Goal: Task Accomplishment & Management: Use online tool/utility

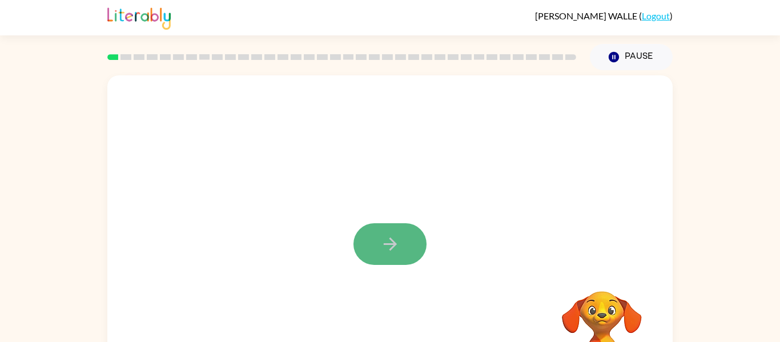
click at [378, 255] on button "button" at bounding box center [389, 244] width 73 height 42
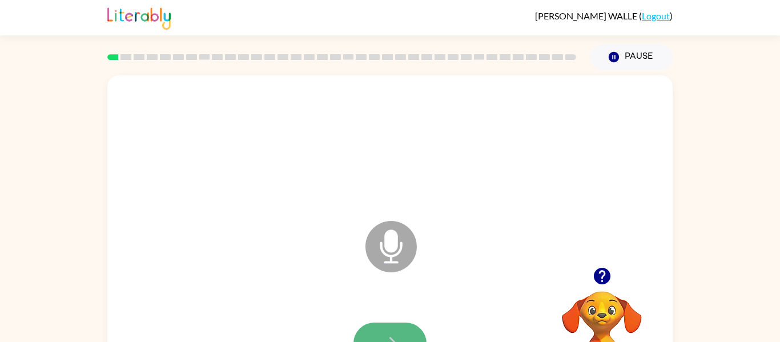
click at [408, 328] on button "button" at bounding box center [389, 343] width 73 height 42
click at [410, 336] on button "button" at bounding box center [389, 343] width 73 height 42
click at [405, 332] on button "button" at bounding box center [389, 343] width 73 height 42
click at [392, 326] on button "button" at bounding box center [389, 343] width 73 height 42
click at [376, 333] on button "button" at bounding box center [389, 343] width 73 height 42
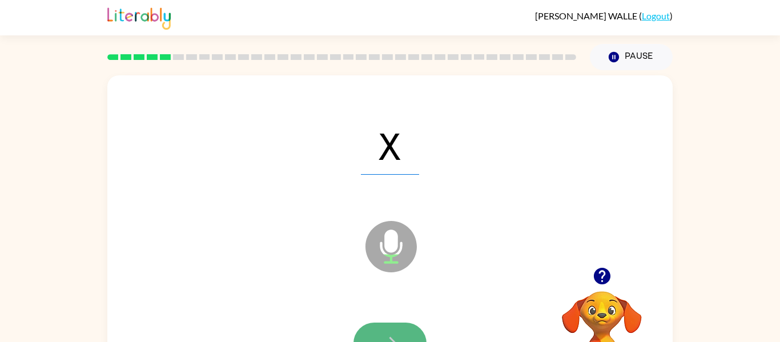
click at [381, 328] on button "button" at bounding box center [389, 343] width 73 height 42
click at [407, 330] on button "button" at bounding box center [389, 343] width 73 height 42
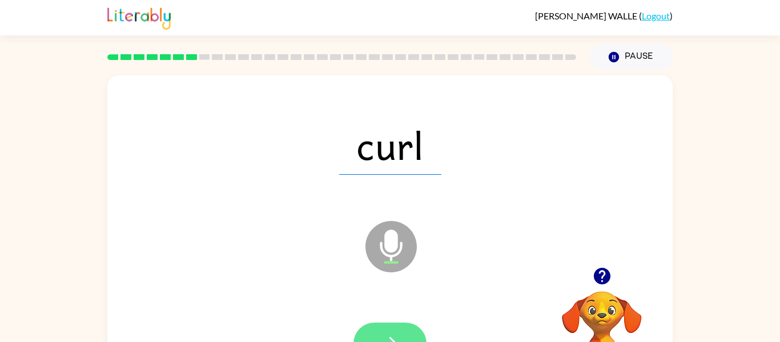
click at [387, 334] on icon "button" at bounding box center [390, 343] width 20 height 20
click at [381, 324] on button "button" at bounding box center [389, 343] width 73 height 42
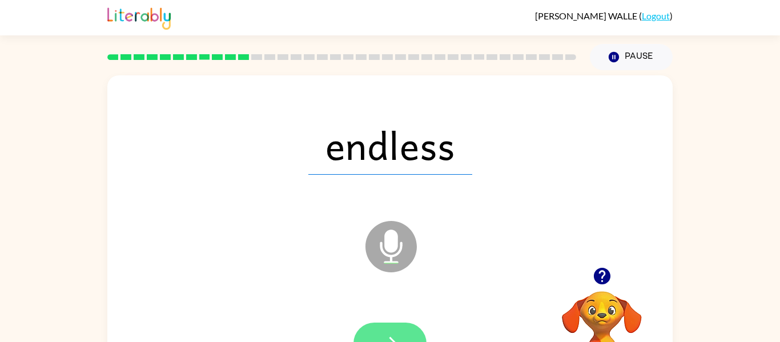
click at [381, 338] on icon "button" at bounding box center [390, 343] width 20 height 20
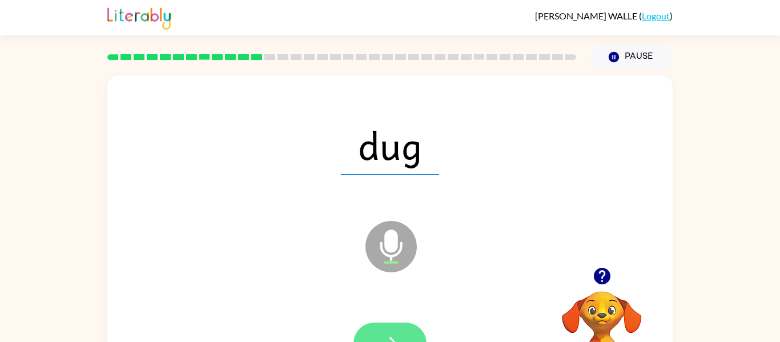
click at [414, 333] on button "button" at bounding box center [389, 343] width 73 height 42
click at [398, 325] on button "button" at bounding box center [389, 343] width 73 height 42
click at [405, 325] on button "button" at bounding box center [389, 343] width 73 height 42
click at [383, 338] on icon "button" at bounding box center [390, 343] width 20 height 20
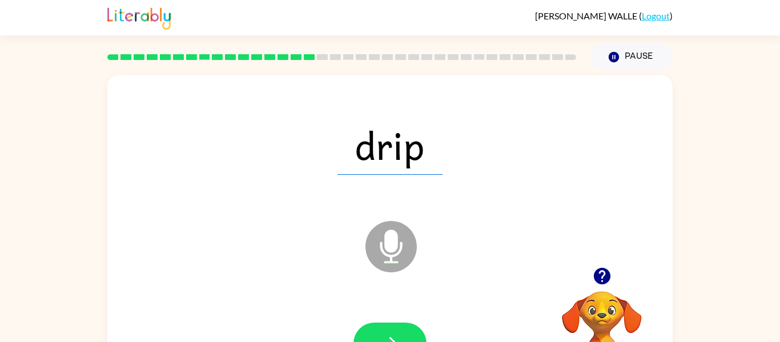
click at [382, 337] on icon "button" at bounding box center [390, 343] width 20 height 20
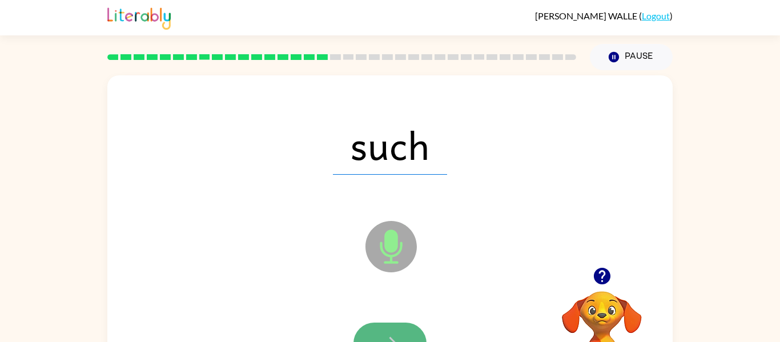
click at [395, 334] on icon "button" at bounding box center [390, 343] width 20 height 20
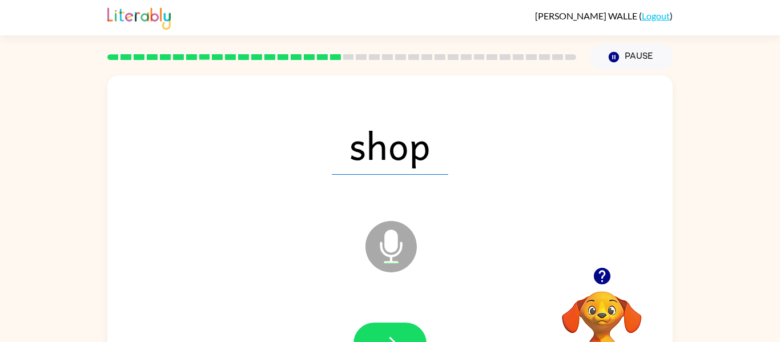
click at [395, 334] on icon "button" at bounding box center [390, 343] width 20 height 20
click at [408, 323] on button "button" at bounding box center [389, 343] width 73 height 42
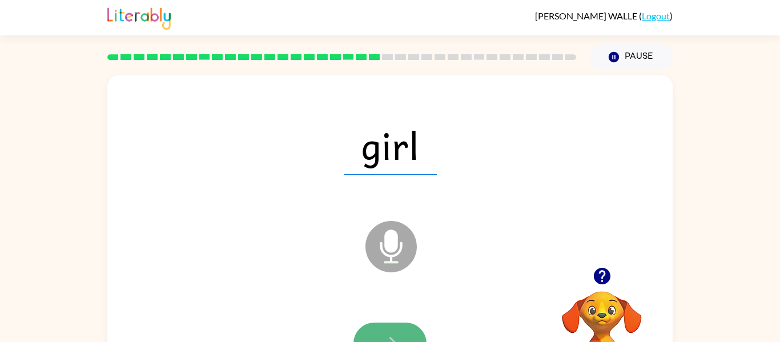
click at [395, 336] on icon "button" at bounding box center [390, 343] width 20 height 20
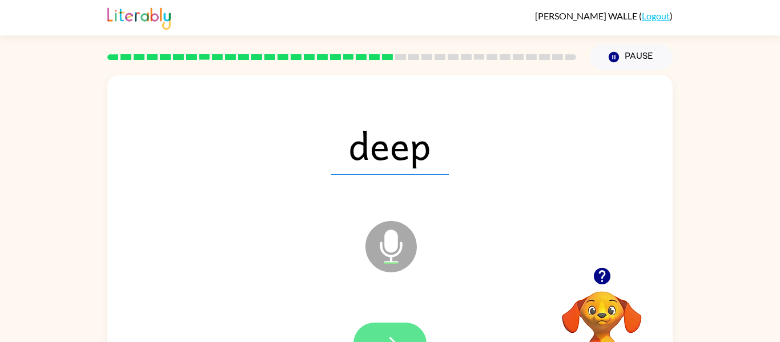
click at [365, 328] on button "button" at bounding box center [389, 343] width 73 height 42
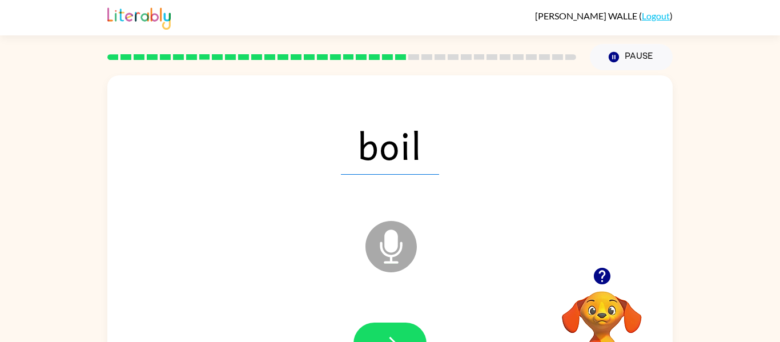
click at [365, 328] on button "button" at bounding box center [389, 343] width 73 height 42
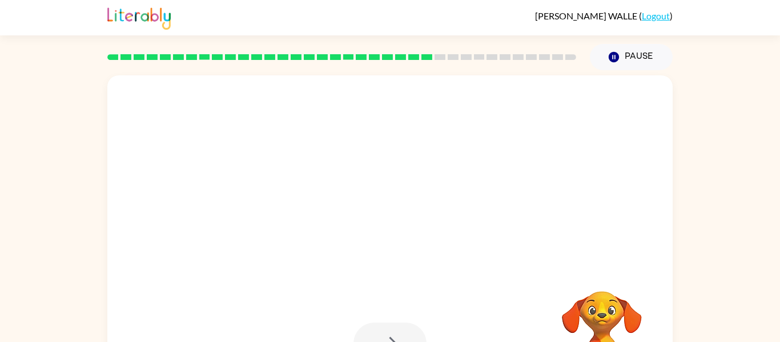
click at [399, 332] on div at bounding box center [389, 343] width 73 height 42
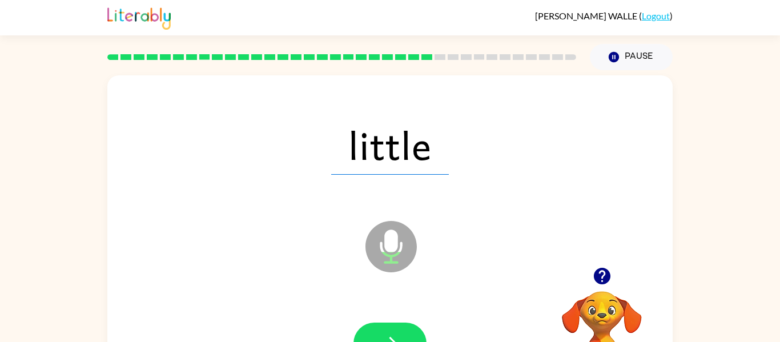
click at [399, 332] on button "button" at bounding box center [389, 343] width 73 height 42
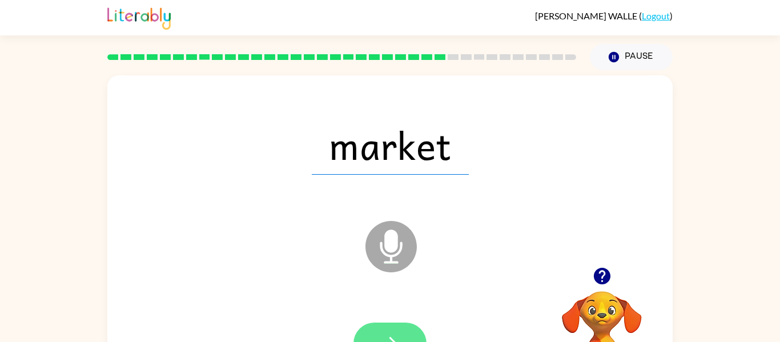
click at [397, 330] on button "button" at bounding box center [389, 343] width 73 height 42
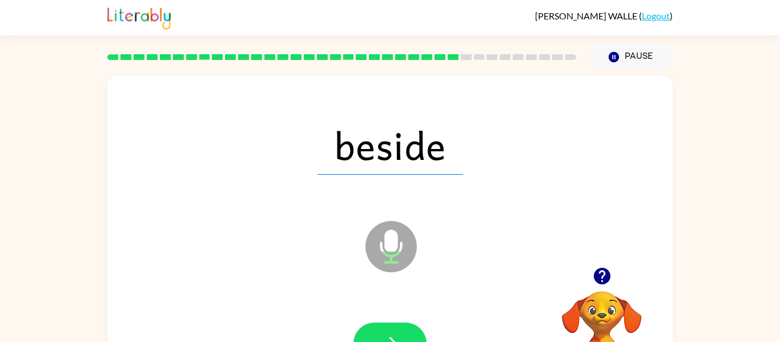
click at [397, 330] on button "button" at bounding box center [389, 343] width 73 height 42
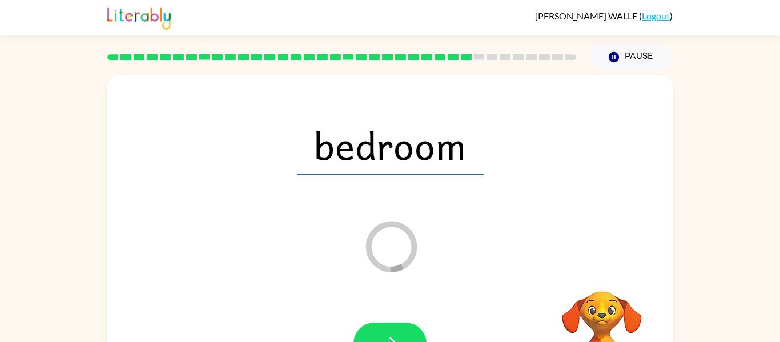
click at [397, 330] on button "button" at bounding box center [389, 343] width 73 height 42
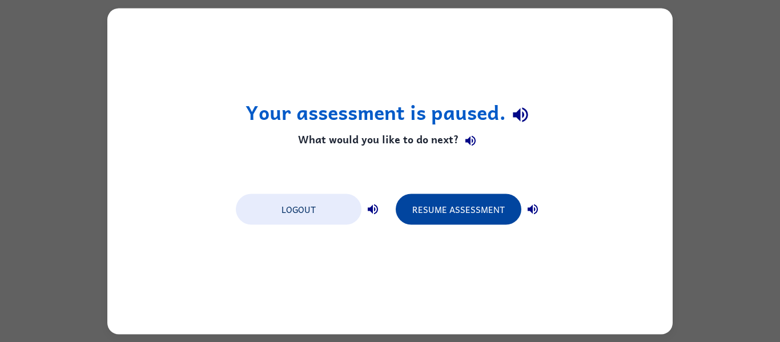
click at [426, 214] on button "Resume Assessment" at bounding box center [458, 208] width 126 height 31
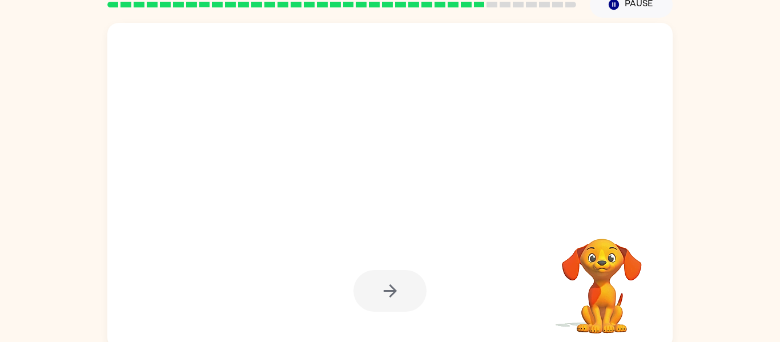
scroll to position [59, 0]
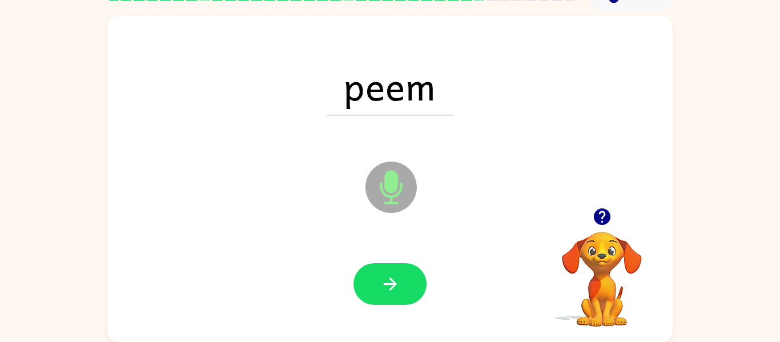
click at [426, 214] on icon "Microphone The Microphone is here when it is your turn to talk" at bounding box center [447, 202] width 171 height 86
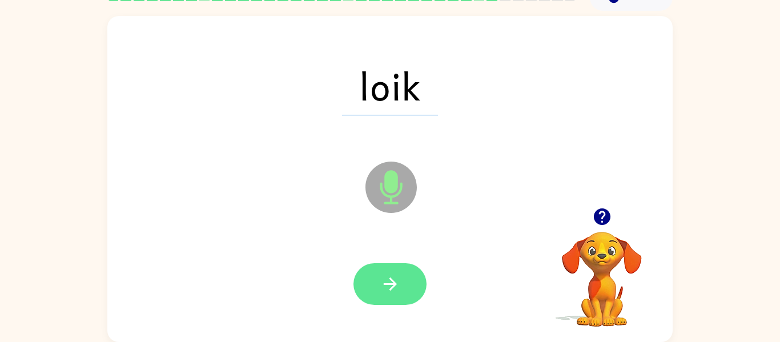
click at [402, 293] on button "button" at bounding box center [389, 284] width 73 height 42
click at [399, 273] on button "button" at bounding box center [389, 284] width 73 height 42
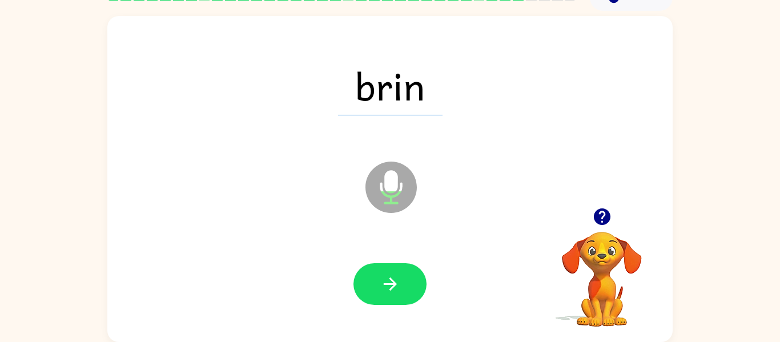
click at [403, 273] on button "button" at bounding box center [389, 284] width 73 height 42
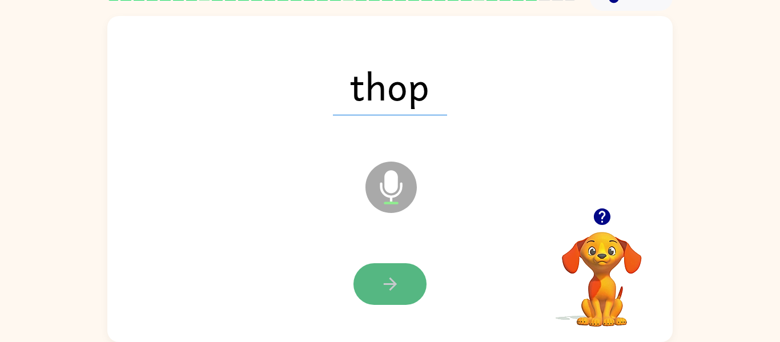
click at [418, 281] on button "button" at bounding box center [389, 284] width 73 height 42
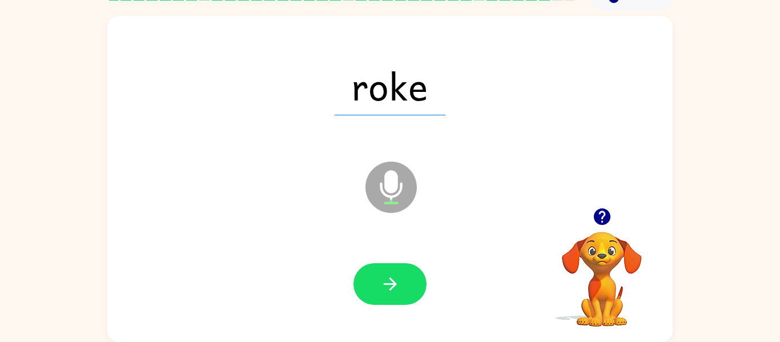
click at [418, 281] on button "button" at bounding box center [389, 284] width 73 height 42
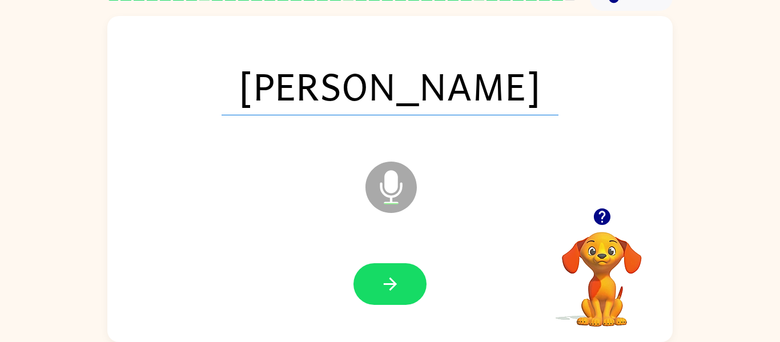
click at [418, 281] on button "button" at bounding box center [389, 284] width 73 height 42
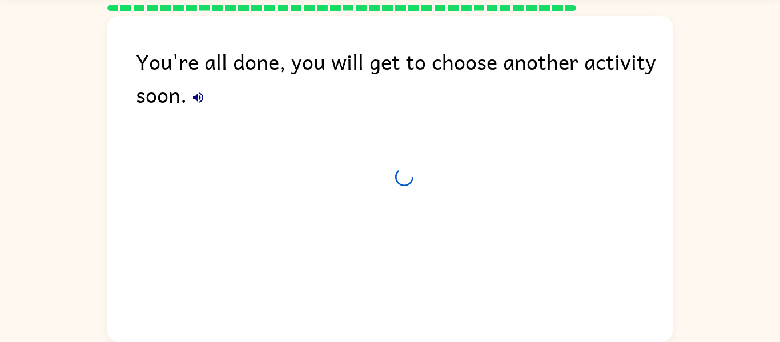
scroll to position [39, 0]
